Goal: Information Seeking & Learning: Learn about a topic

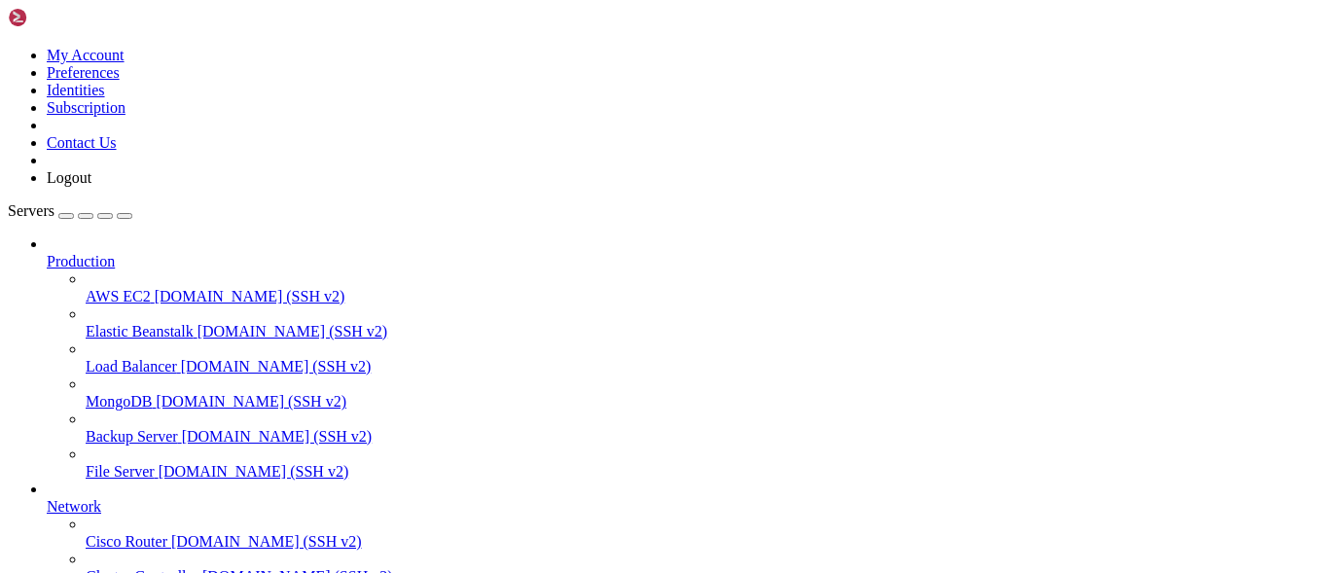
scroll to position [1141, 0]
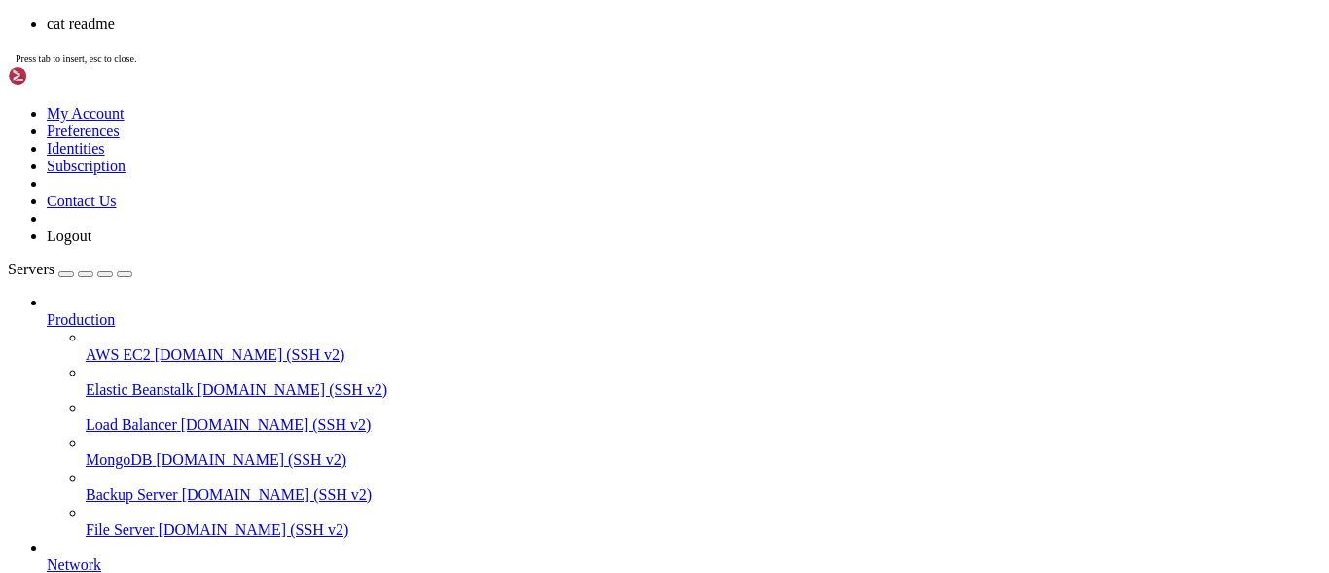
scroll to position [2299, 0]
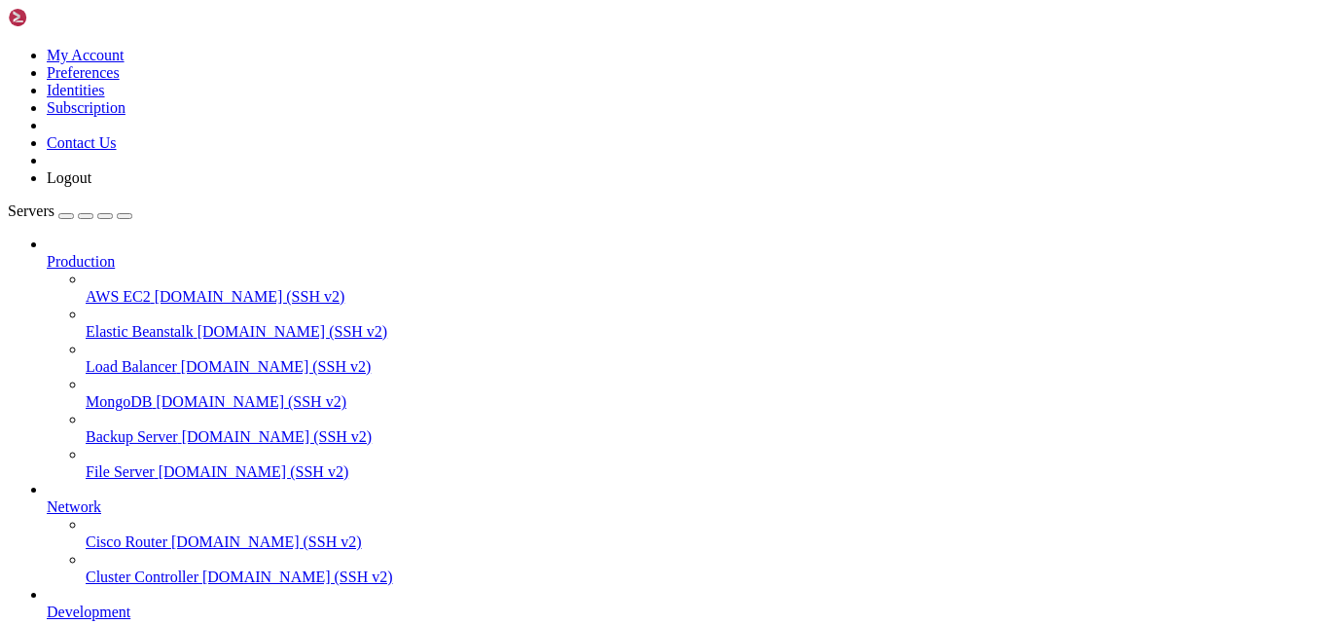
scroll to position [161, 0]
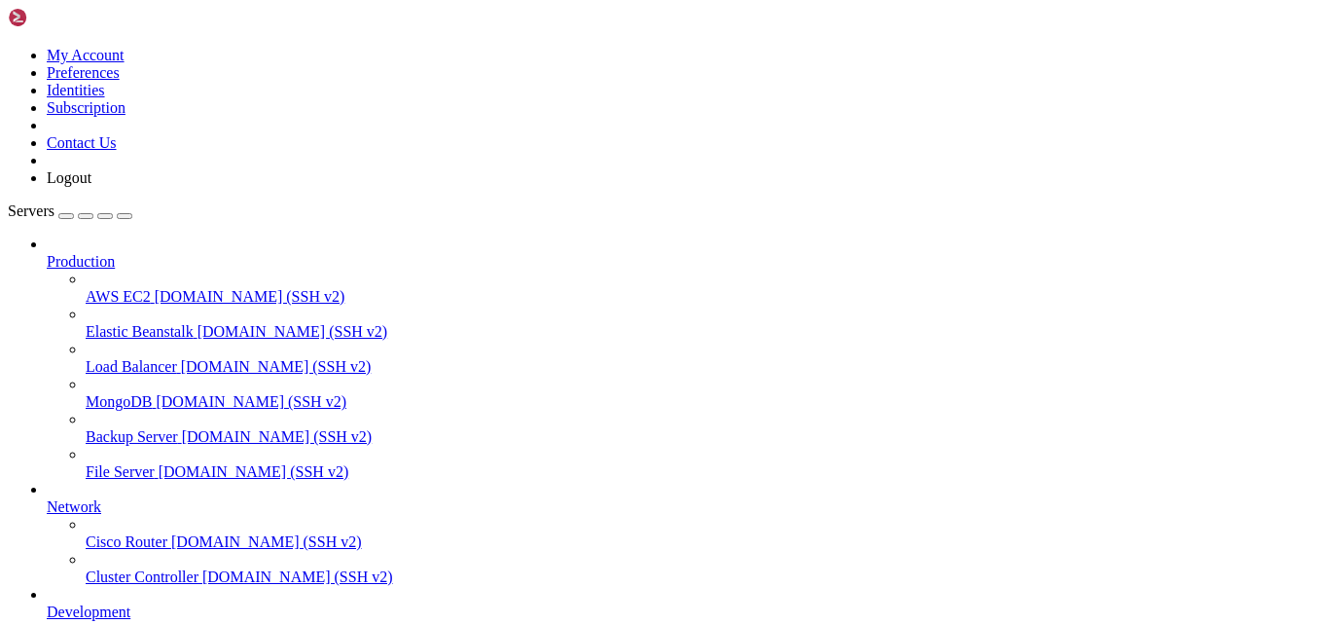
scroll to position [0, 0]
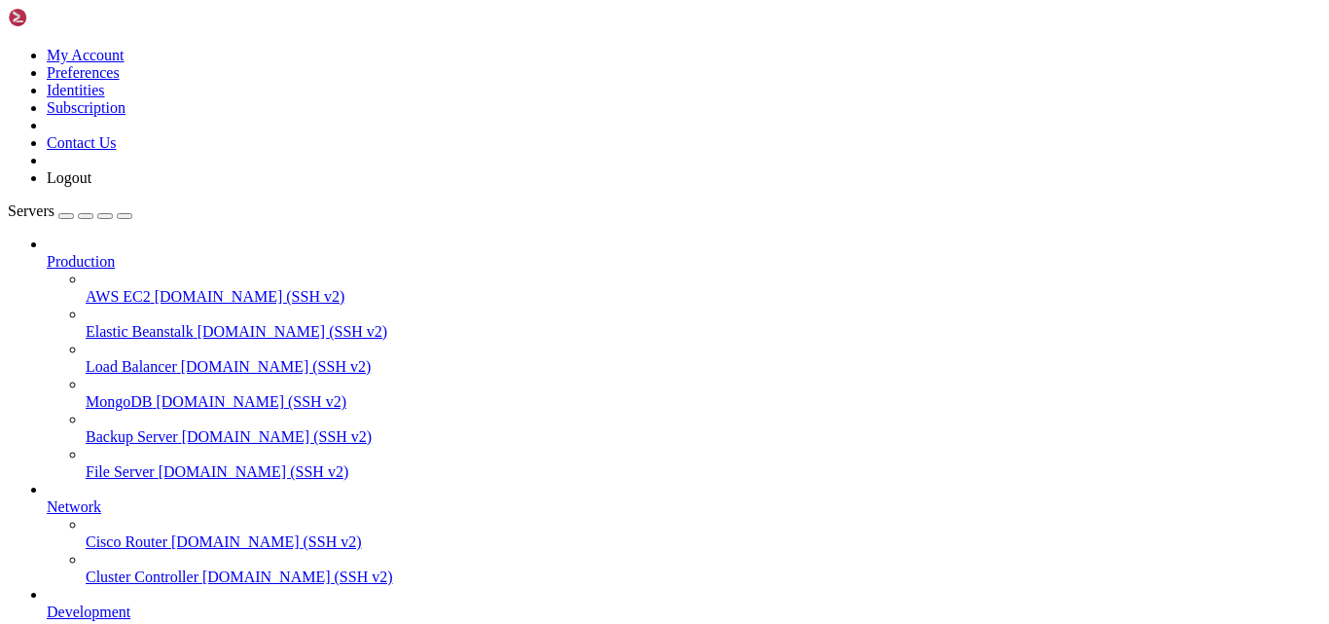
drag, startPoint x: 319, startPoint y: 1531, endPoint x: 618, endPoint y: 1535, distance: 298.7
drag, startPoint x: 317, startPoint y: 1531, endPoint x: 560, endPoint y: 1540, distance: 243.3
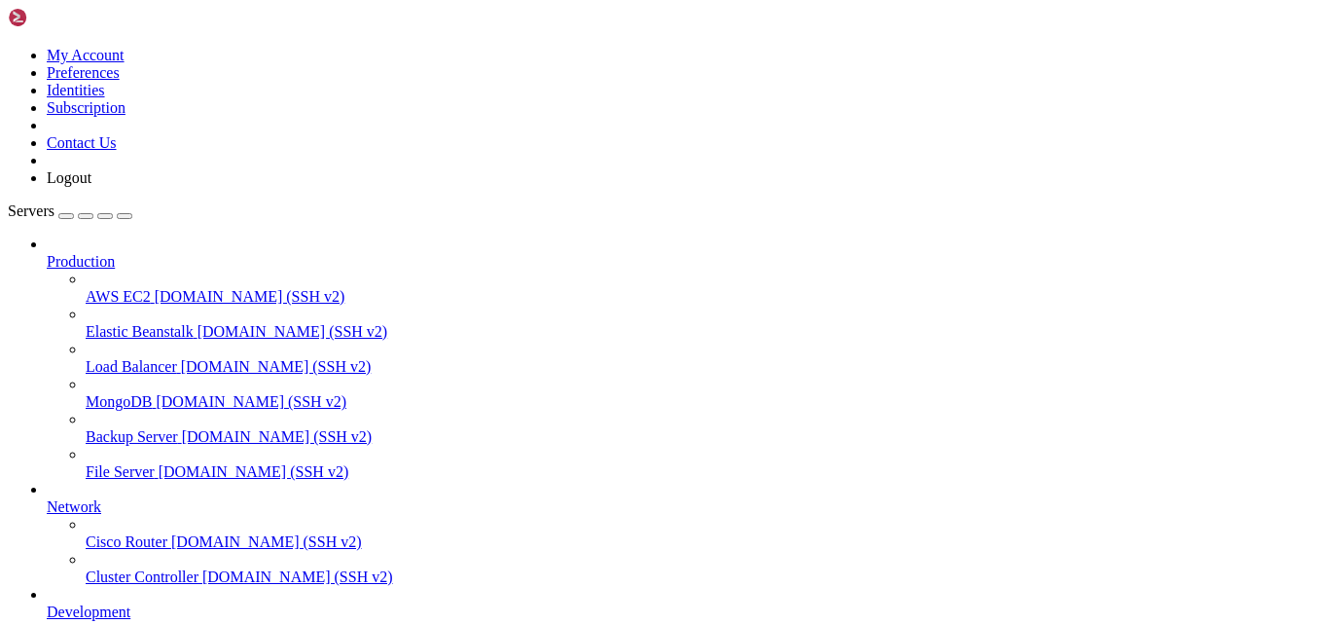
scroll to position [1273, 0]
drag, startPoint x: 317, startPoint y: 1320, endPoint x: 579, endPoint y: 1328, distance: 261.8
